Goal: Transaction & Acquisition: Purchase product/service

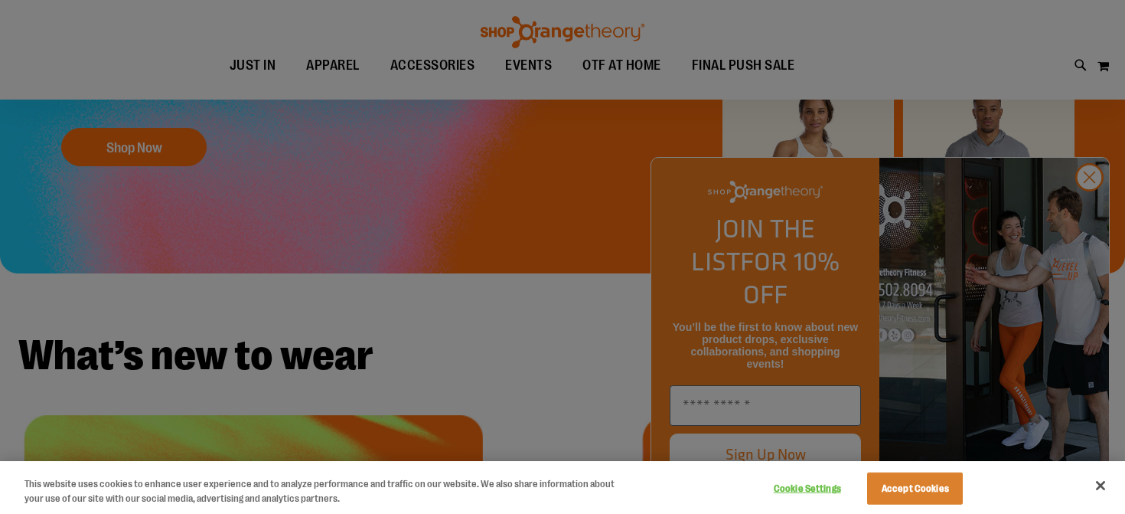
scroll to position [111, 0]
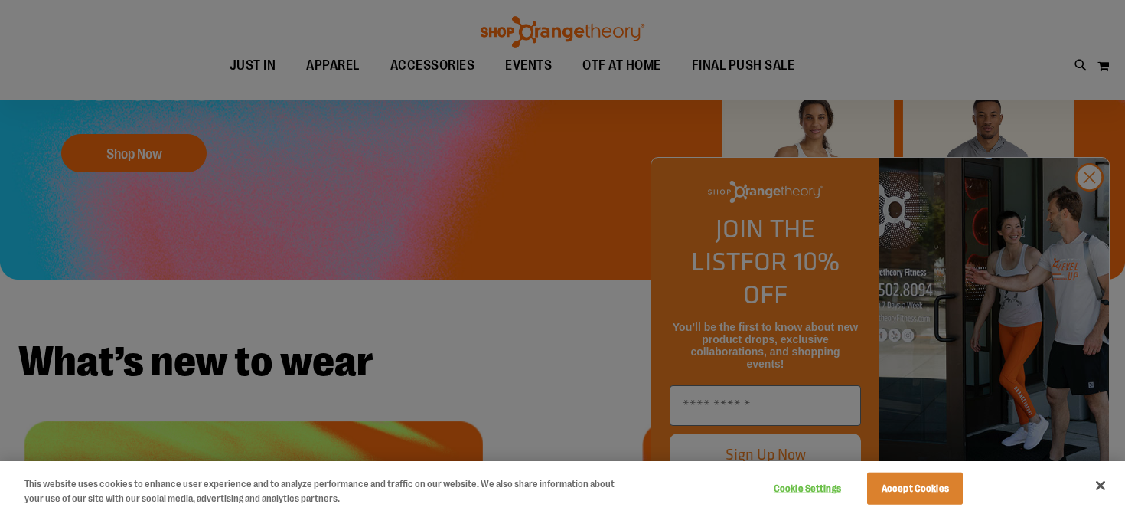
click at [1086, 211] on div at bounding box center [562, 257] width 1125 height 514
click at [1089, 210] on div at bounding box center [562, 257] width 1125 height 514
click at [1092, 210] on div at bounding box center [562, 257] width 1125 height 514
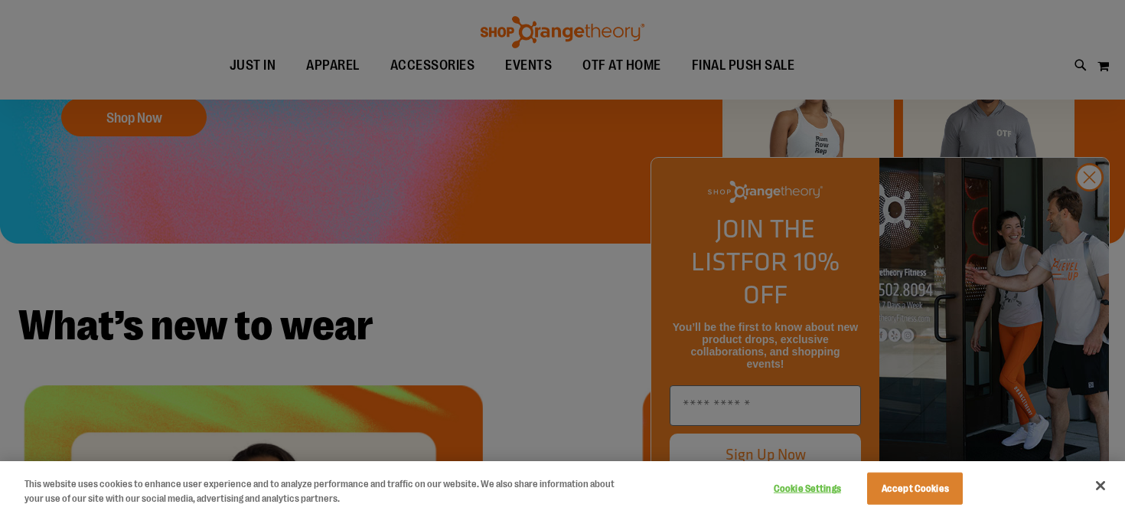
scroll to position [188, 0]
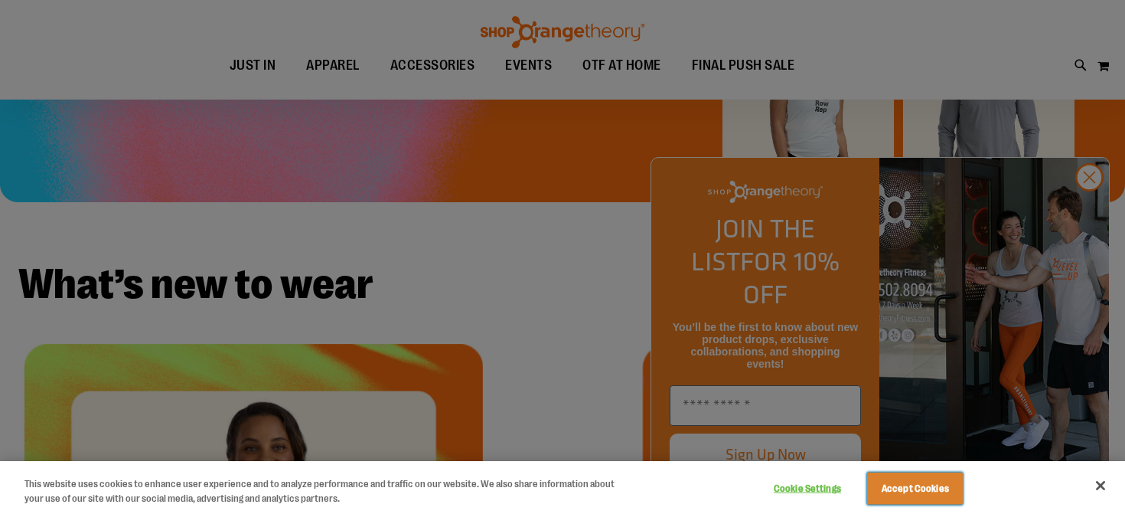
click at [936, 489] on button "Accept Cookies" at bounding box center [915, 488] width 96 height 32
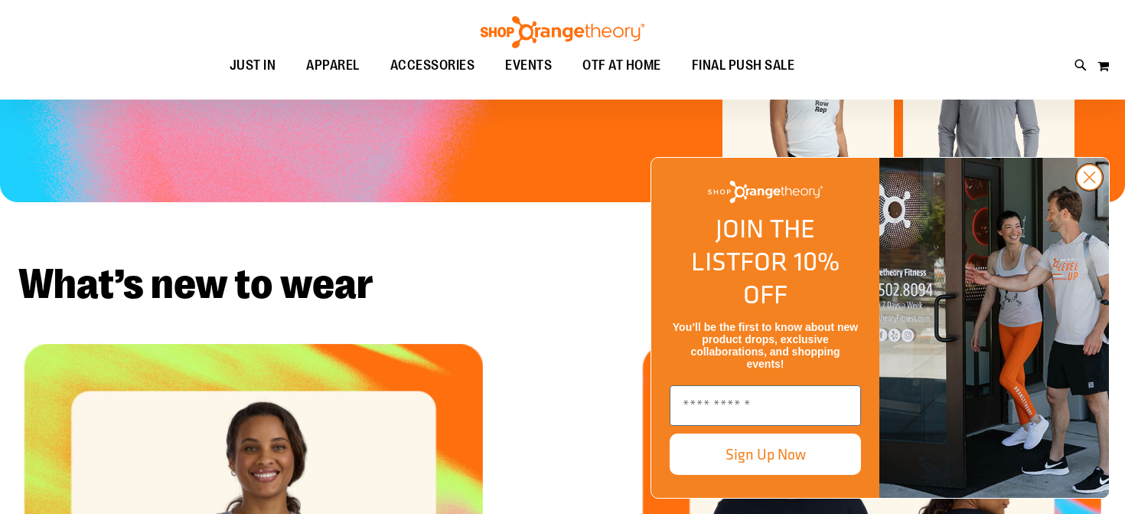
click at [1090, 190] on circle "Close dialog" at bounding box center [1089, 177] width 25 height 25
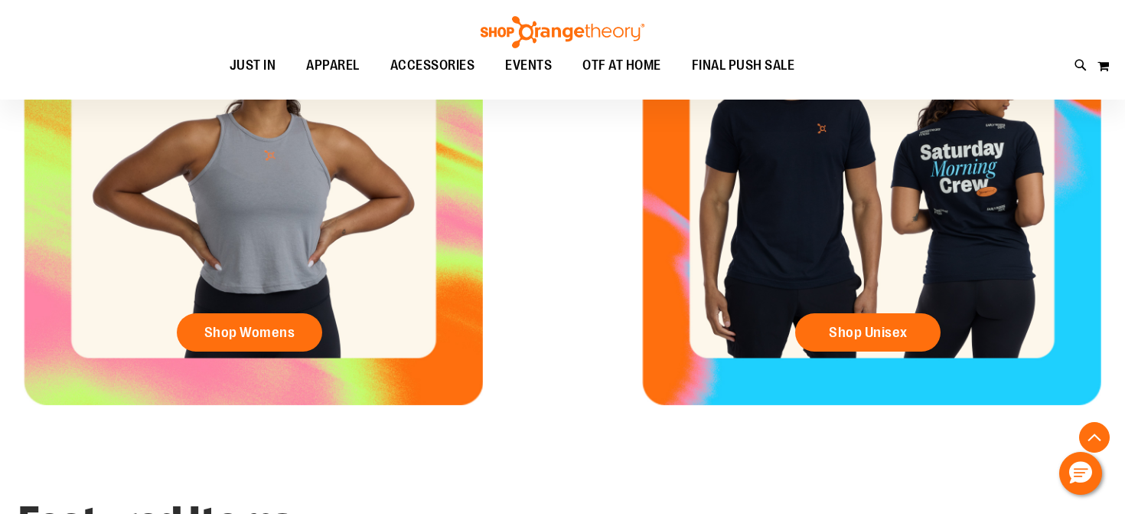
scroll to position [561, 0]
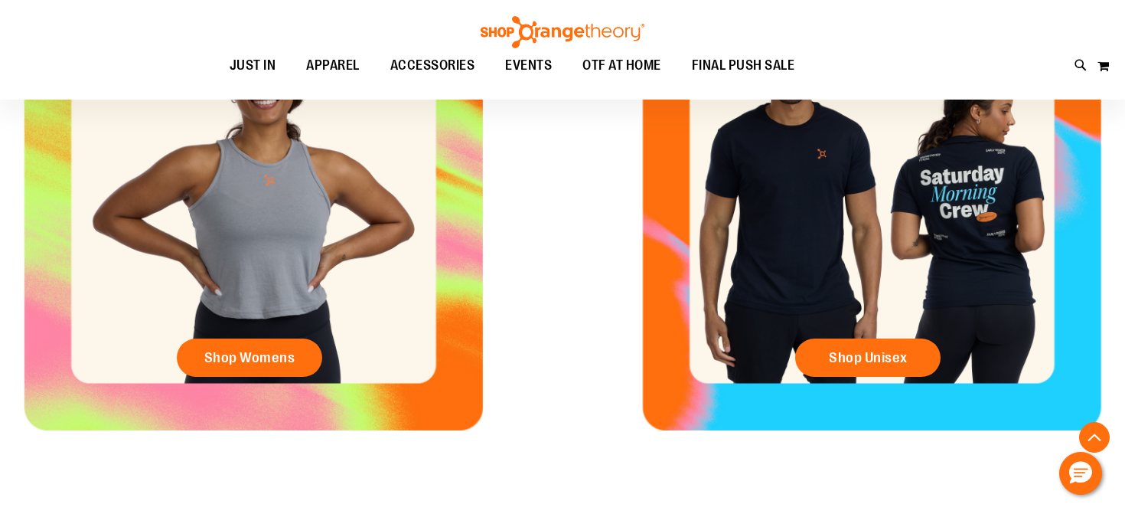
click at [284, 159] on div "Shop Womens" at bounding box center [253, 200] width 507 height 459
click at [244, 368] on link "Shop Womens" at bounding box center [249, 357] width 145 height 38
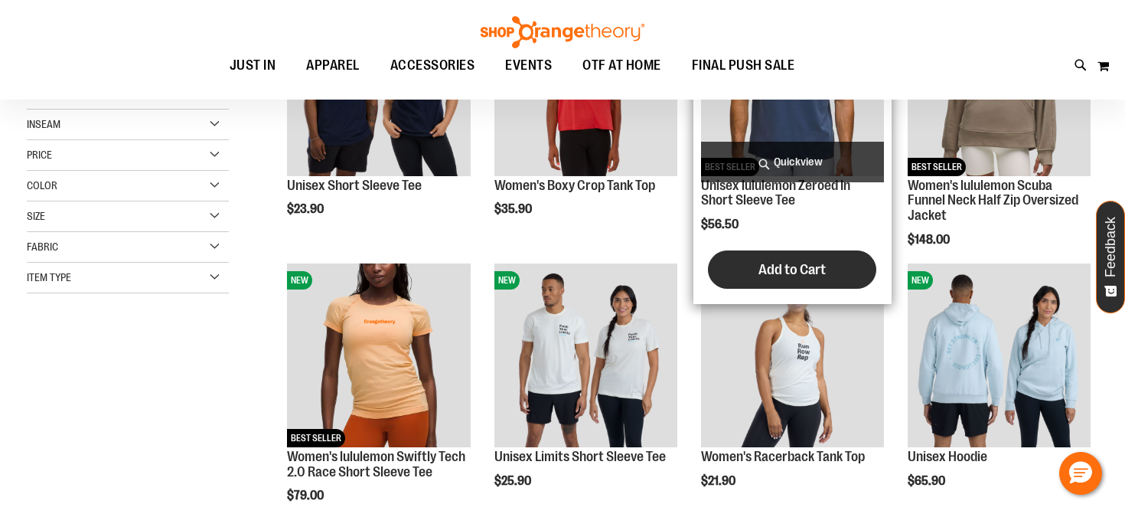
scroll to position [151, 0]
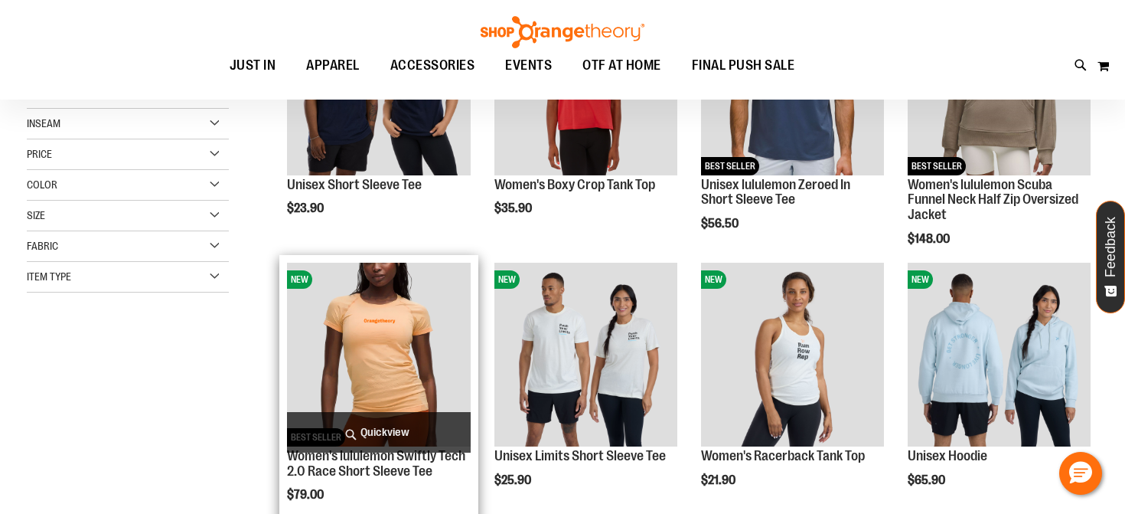
click at [385, 312] on img "product" at bounding box center [378, 354] width 183 height 183
click at [361, 430] on span "Quickview" at bounding box center [378, 432] width 183 height 41
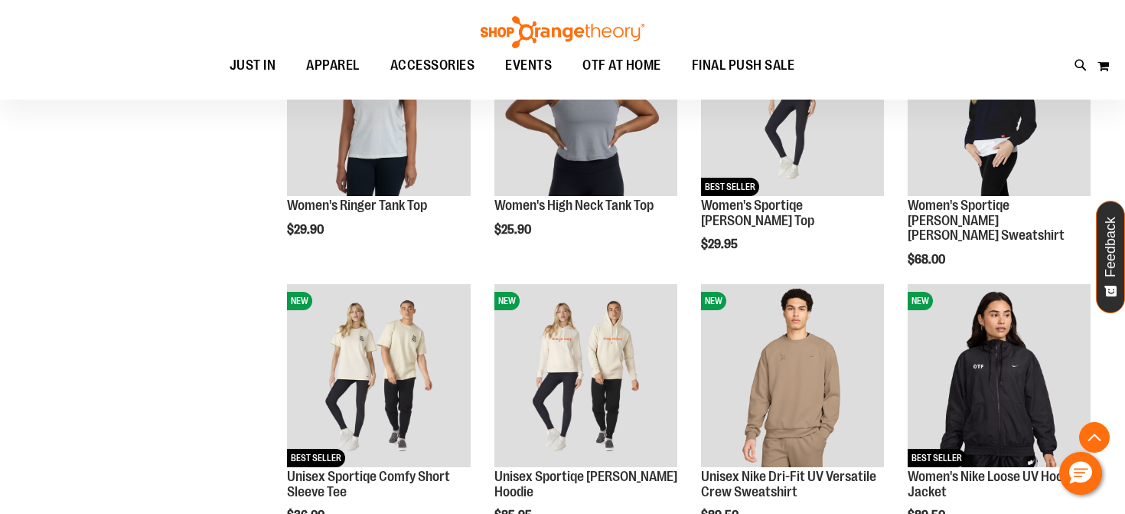
scroll to position [1224, 0]
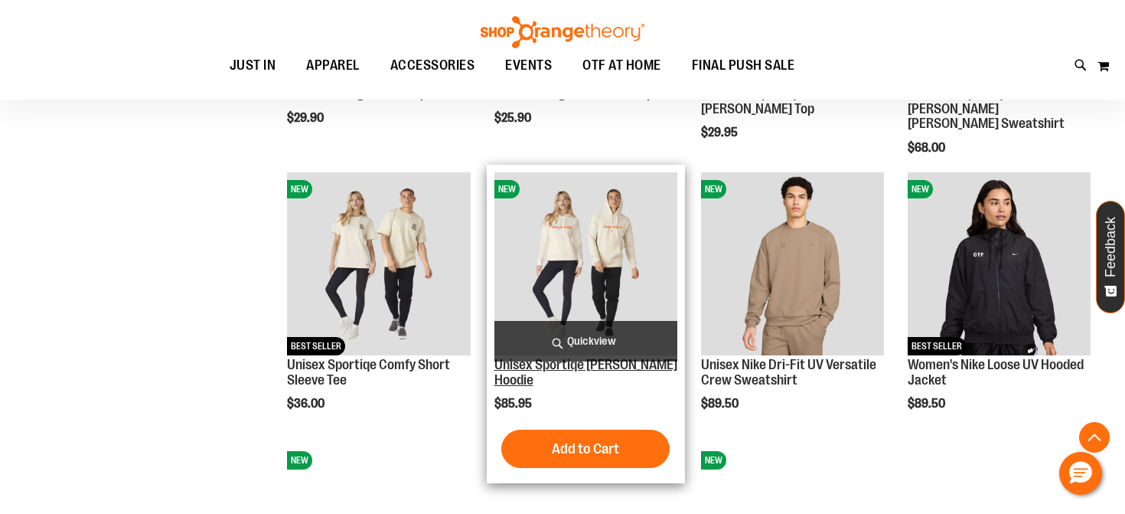
click at [650, 362] on link "Unisex Sportiqe [PERSON_NAME] Hoodie" at bounding box center [586, 372] width 183 height 31
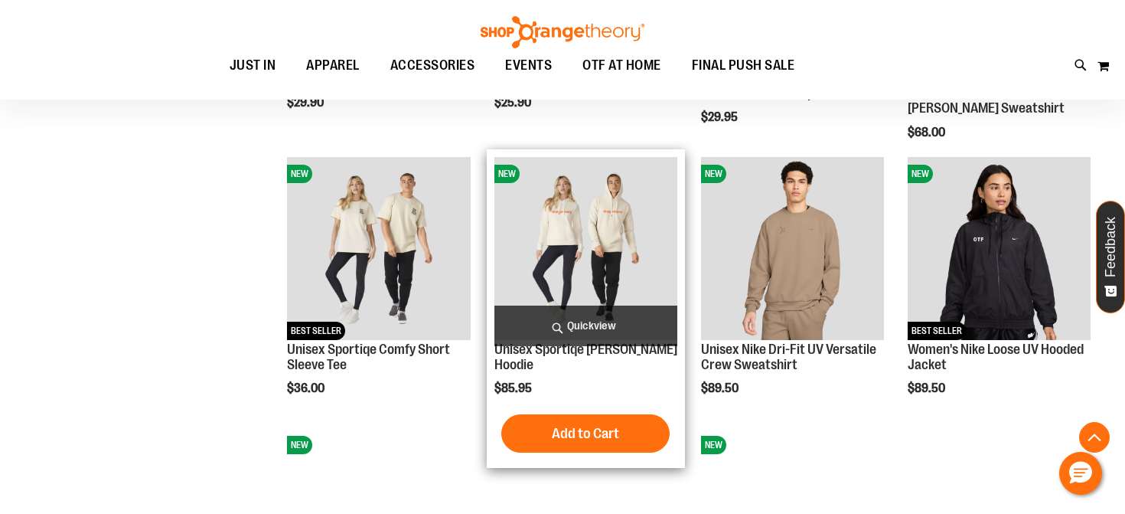
scroll to position [1301, 0]
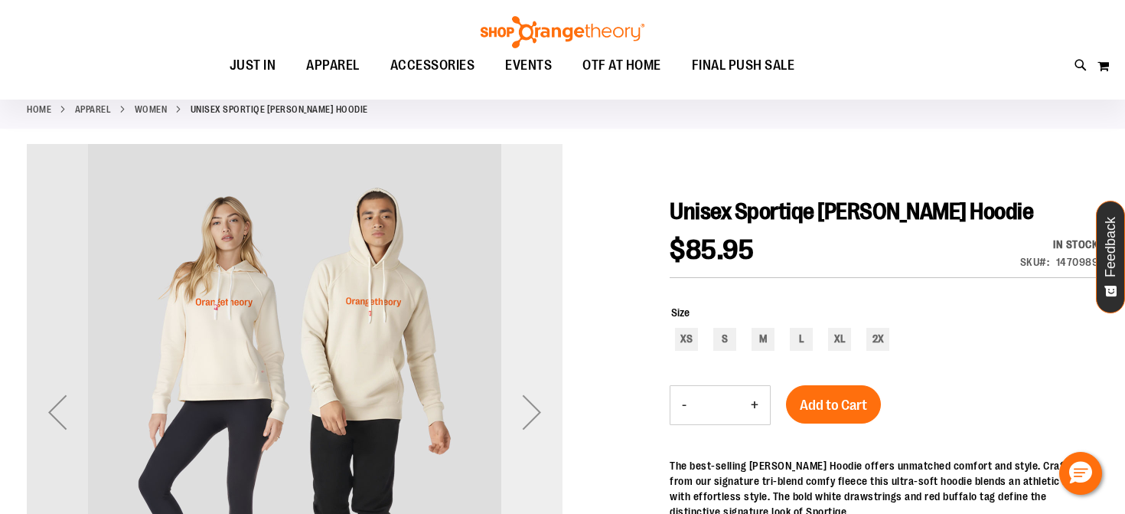
scroll to position [114, 0]
